Goal: Use online tool/utility: Use online tool/utility

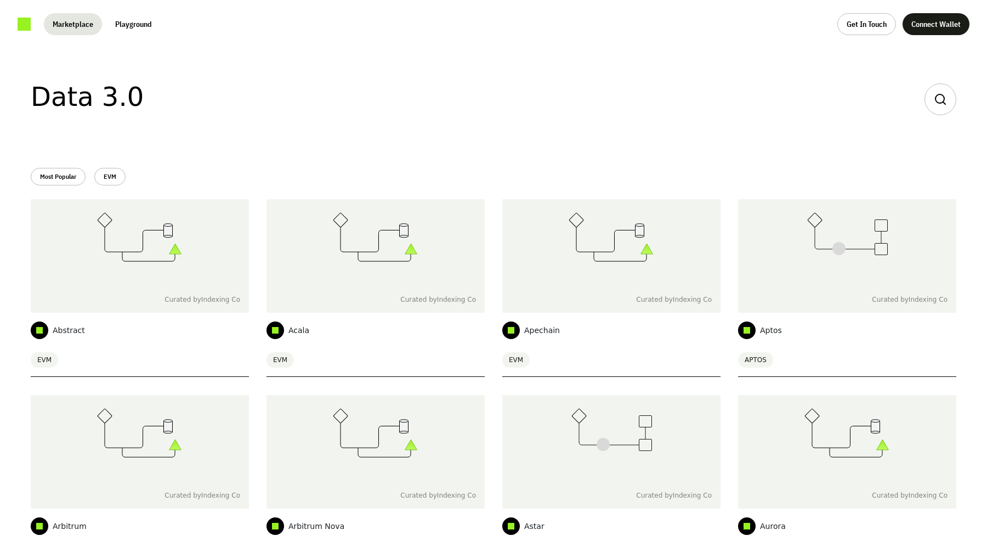
click at [127, 26] on button "Playground" at bounding box center [133, 24] width 54 height 22
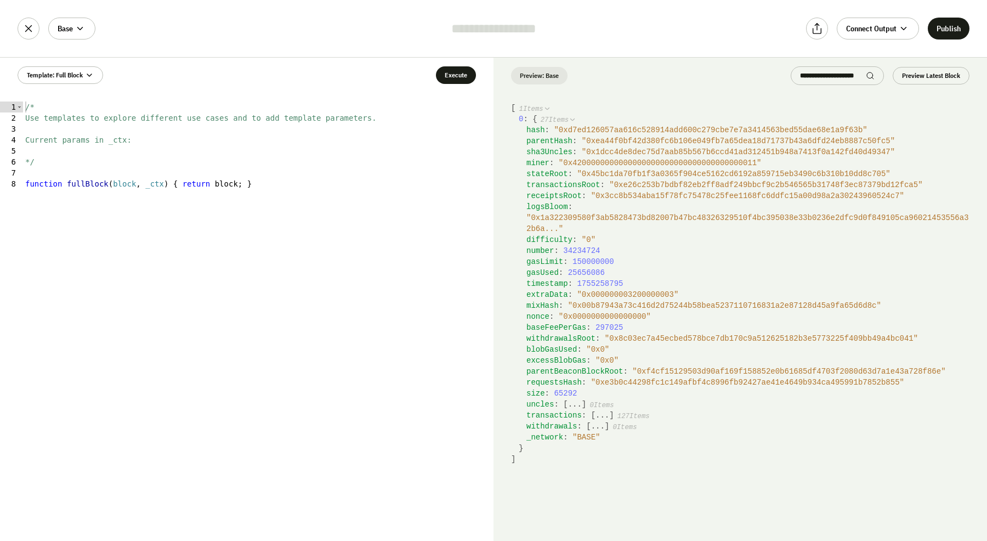
click at [154, 182] on div "/* Use templates to explore different use cases and to add template parameters.…" at bounding box center [258, 331] width 471 height 461
type textarea "**********"
click at [75, 33] on button "Base" at bounding box center [71, 29] width 47 height 22
click at [189, 30] on div "Base Active Sources Base Add Sources Abstract Acala Apechain Aptos Arbitrum Arb…" at bounding box center [493, 28] width 987 height 57
click at [606, 318] on span "" 0x0000000000000000 "" at bounding box center [605, 316] width 92 height 9
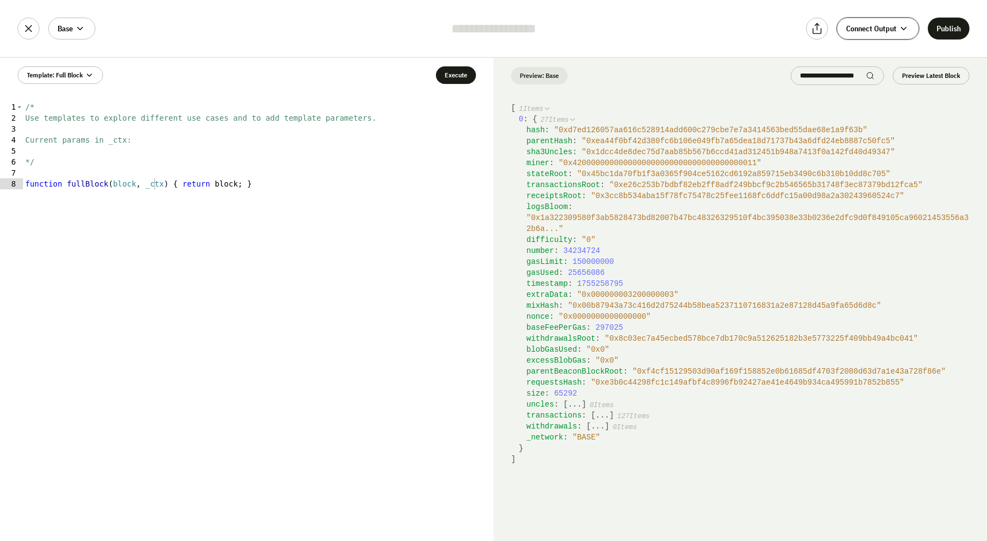
click at [886, 29] on span "Connect Output" at bounding box center [871, 28] width 50 height 11
click at [657, 218] on span "" 0x1a322309580f3ab5828473bd82007b47bc48326329510f4bc395038e33b0236e2dfc9d0f849…" at bounding box center [748, 223] width 443 height 20
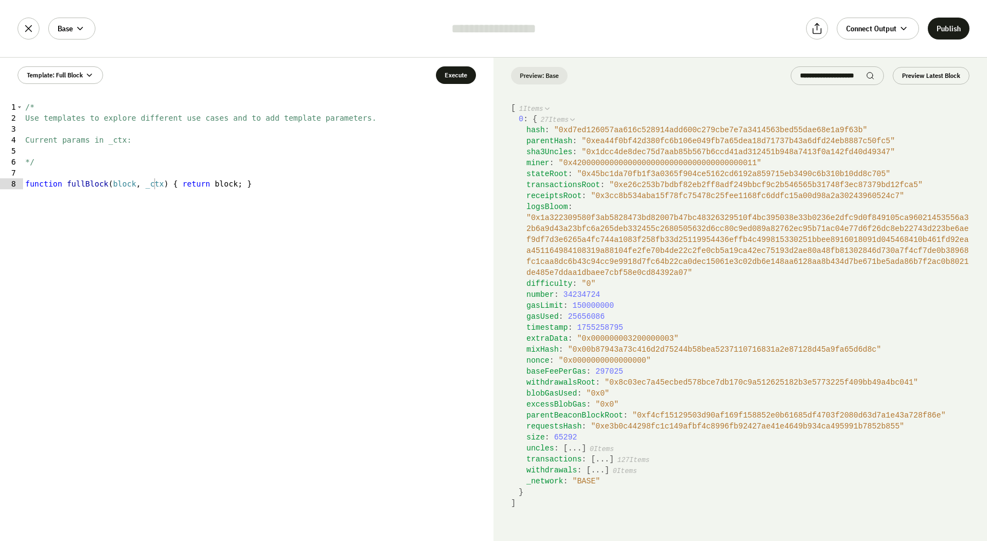
click at [285, 200] on div "/* Use templates to explore different use cases and to add template parameters.…" at bounding box center [258, 331] width 471 height 461
click at [79, 70] on button "Template: Full Block" at bounding box center [61, 75] width 86 height 18
click at [75, 174] on span "ERC-20 Transfers" at bounding box center [54, 173] width 55 height 11
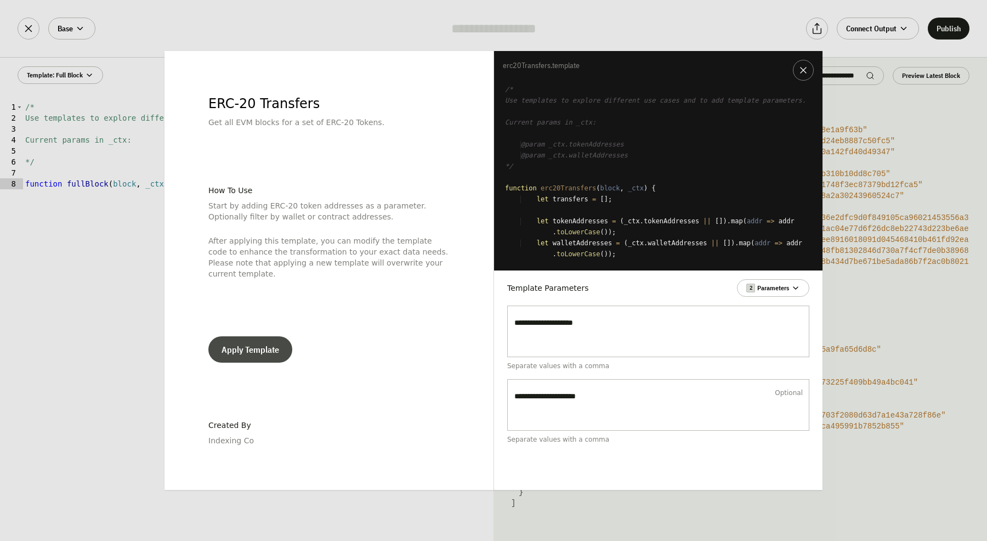
click at [246, 344] on button "Apply Template" at bounding box center [250, 349] width 84 height 26
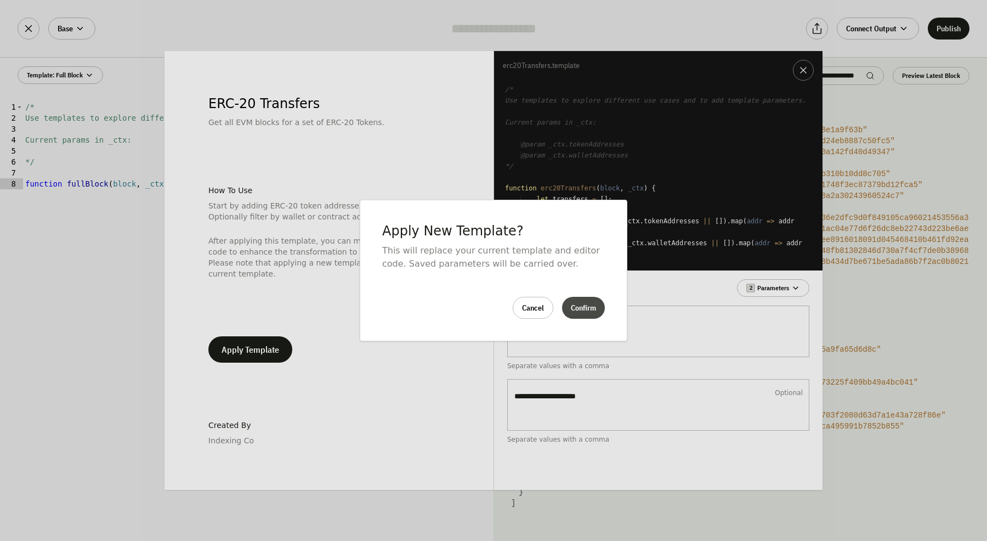
click at [579, 312] on button "Confirm" at bounding box center [583, 308] width 43 height 22
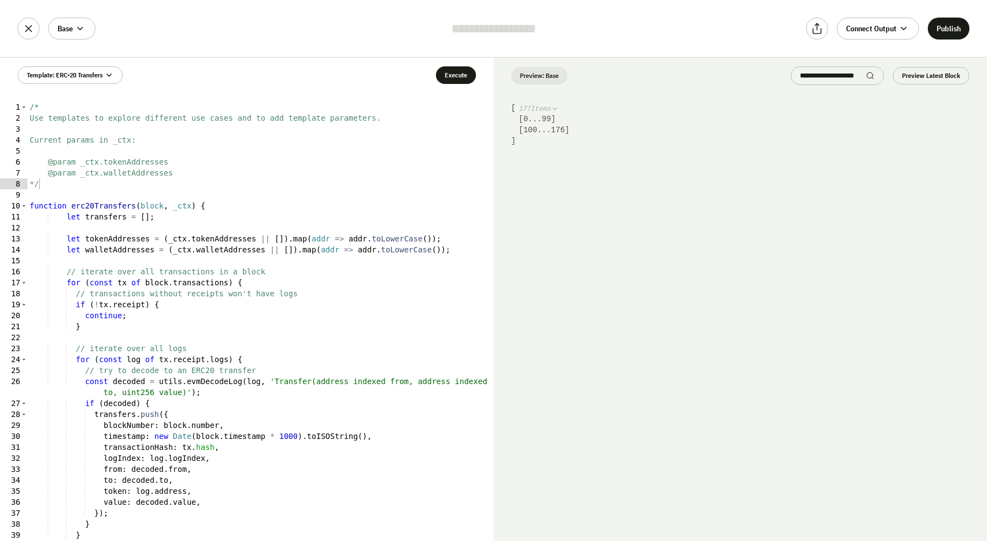
click at [548, 116] on button "0 ... 99" at bounding box center [536, 119] width 27 height 11
